Goal: Information Seeking & Learning: Learn about a topic

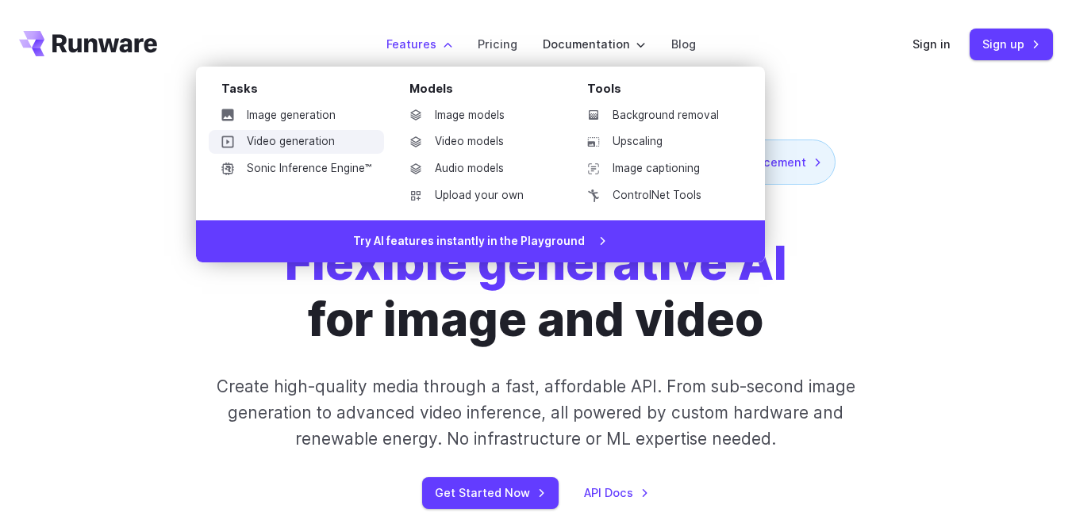
click at [287, 136] on link "Video generation" at bounding box center [296, 142] width 175 height 24
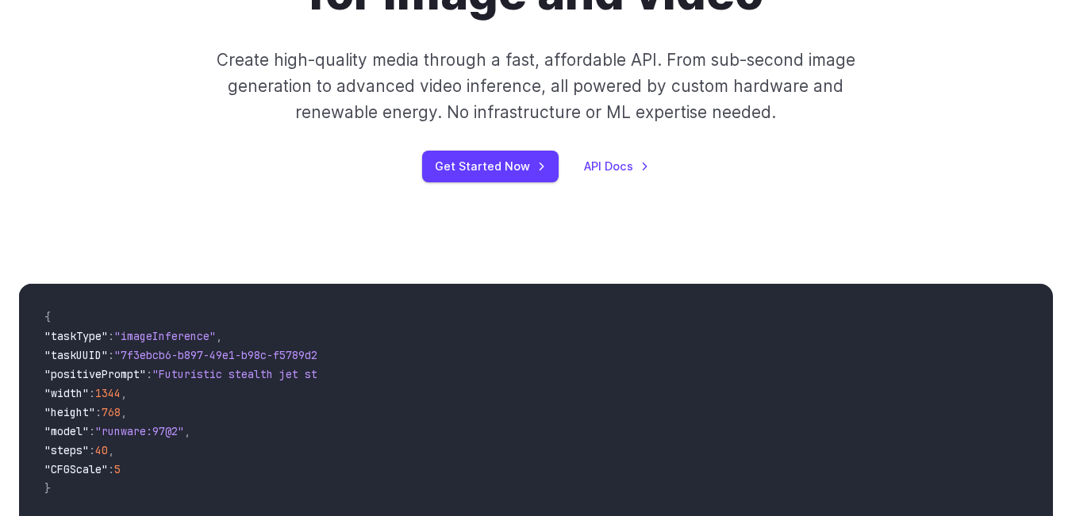
scroll to position [601, 0]
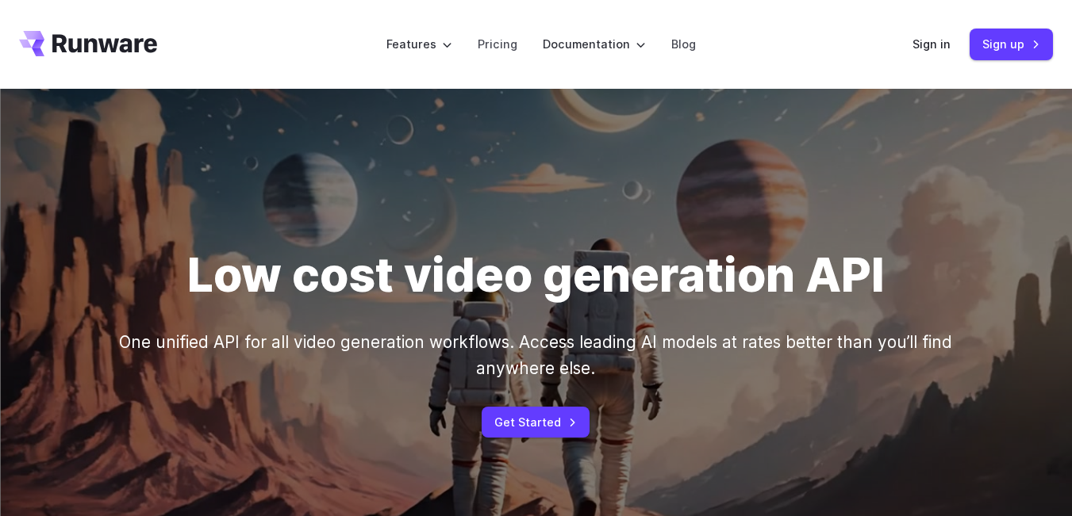
click at [278, 42] on header "Features Tasks Image generation Video generation Sonic Inference Engine™ Models…" at bounding box center [536, 44] width 1072 height 89
